Goal: Task Accomplishment & Management: Manage account settings

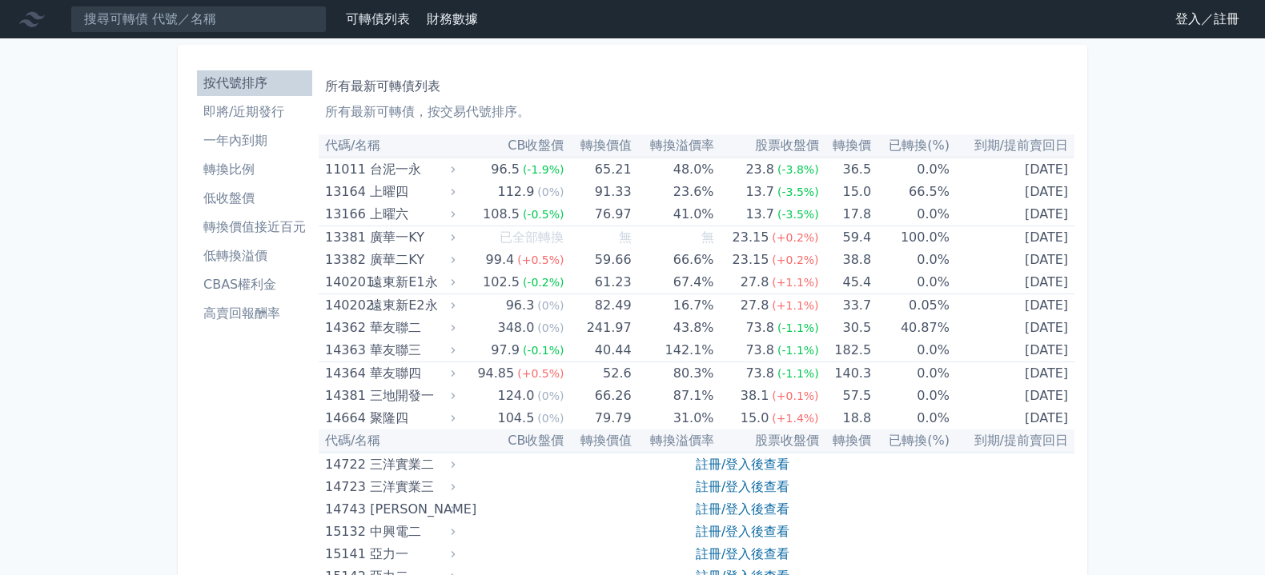
click at [1162, 20] on link "登入／註冊" at bounding box center [1207, 19] width 90 height 26
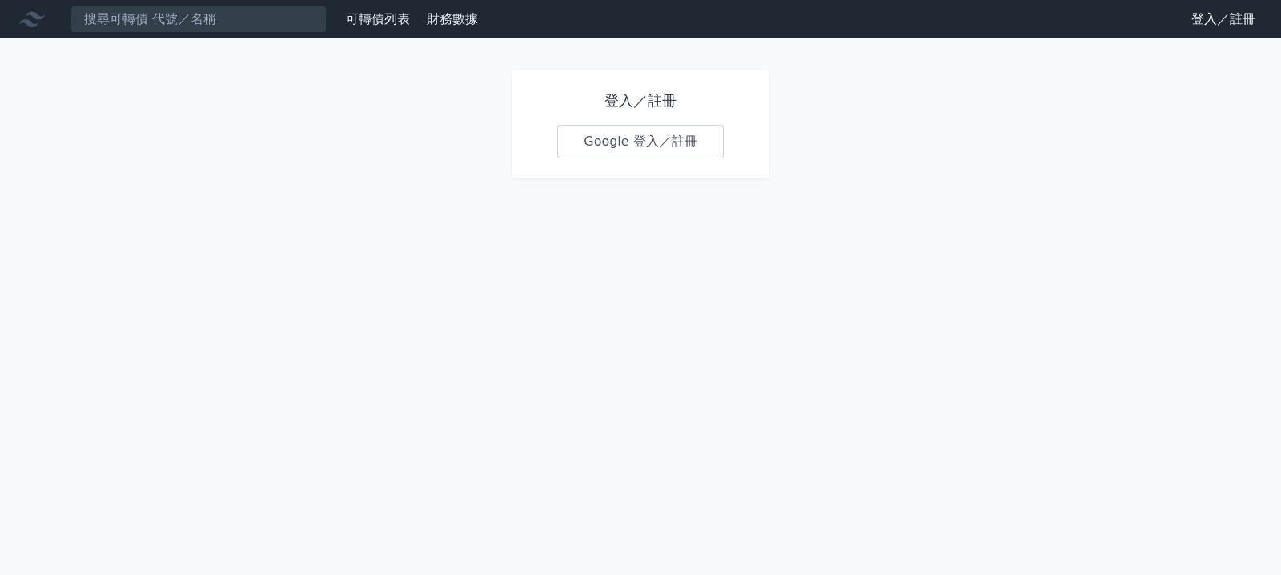
click at [608, 158] on link "Google 登入／註冊" at bounding box center [640, 142] width 166 height 34
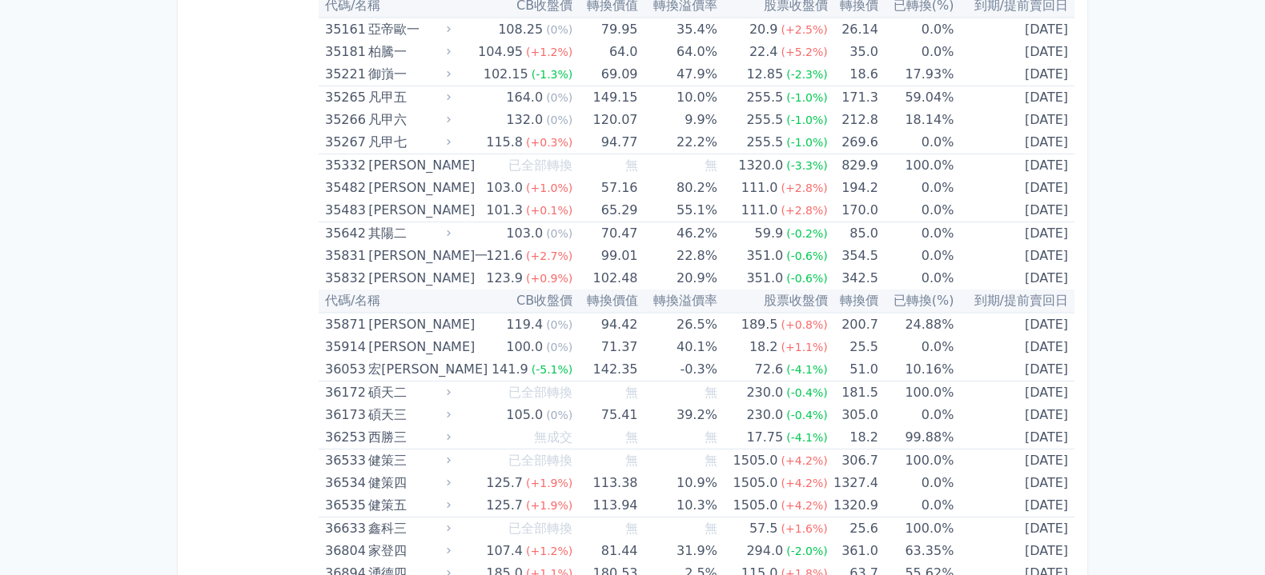
scroll to position [3599, 0]
